Goal: Navigation & Orientation: Find specific page/section

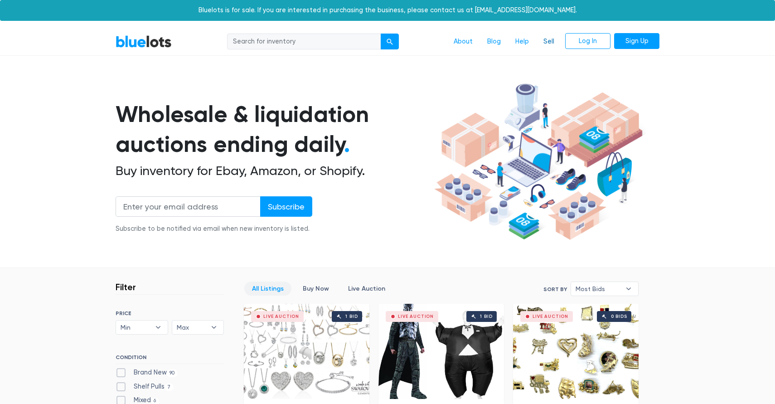
click at [550, 43] on link "Sell" at bounding box center [548, 41] width 25 height 17
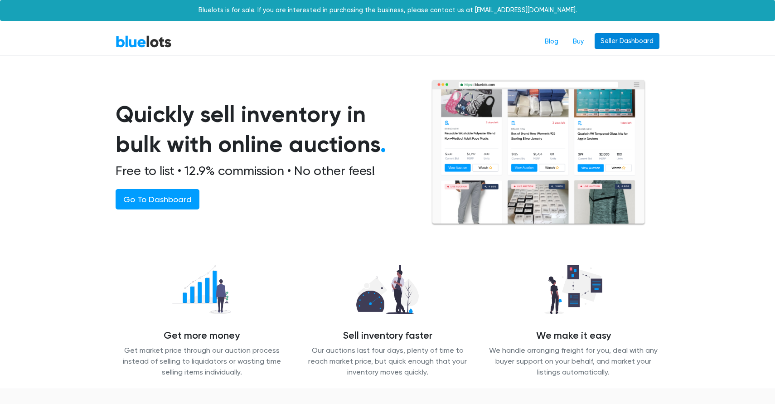
click at [630, 39] on link "Seller Dashboard" at bounding box center [627, 41] width 65 height 16
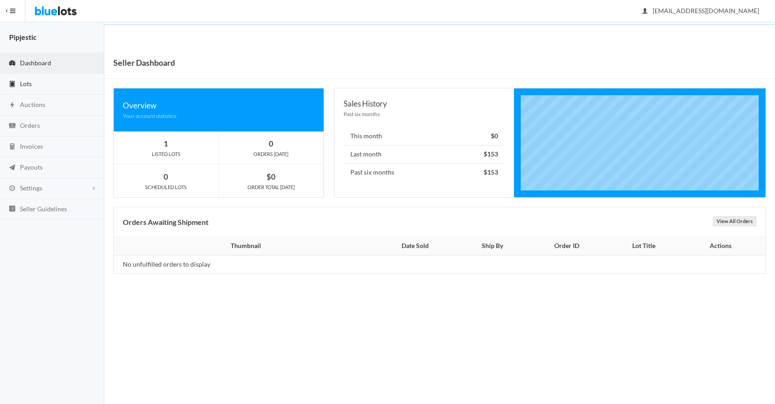
click at [42, 88] on link "Lots" at bounding box center [52, 84] width 104 height 21
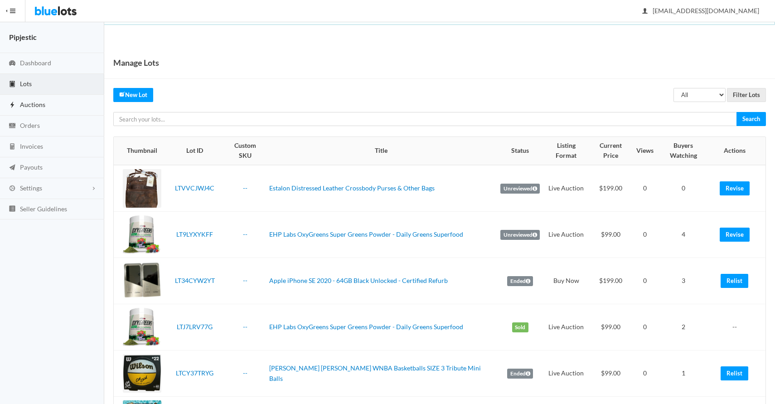
click at [47, 105] on link "Auctions" at bounding box center [52, 105] width 104 height 21
